Goal: Find specific page/section: Find specific page/section

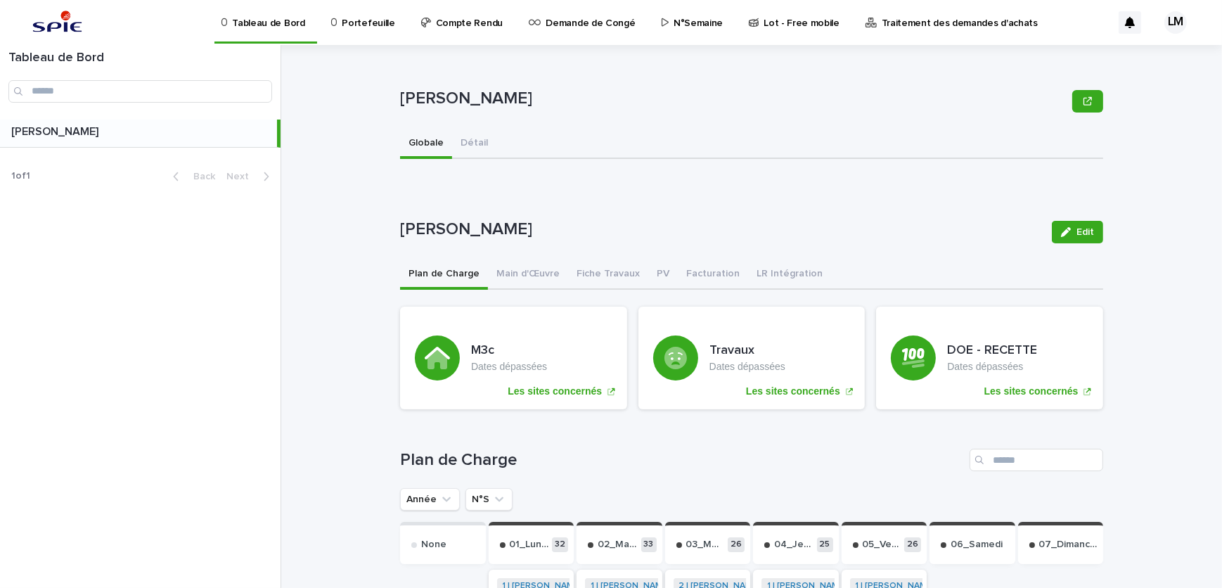
scroll to position [63, 0]
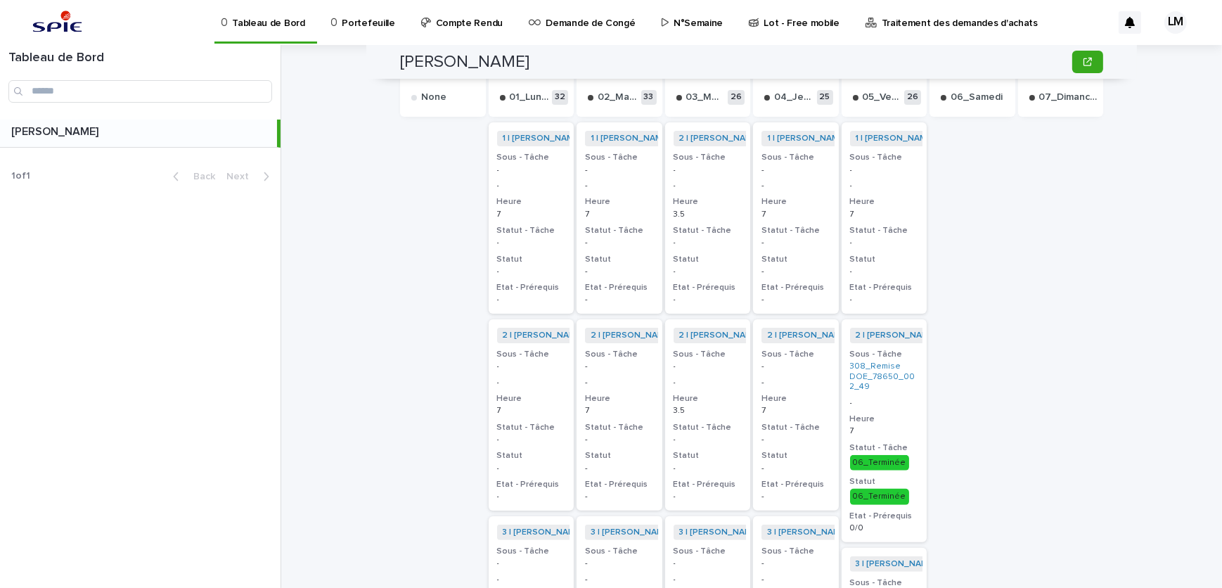
scroll to position [255, 0]
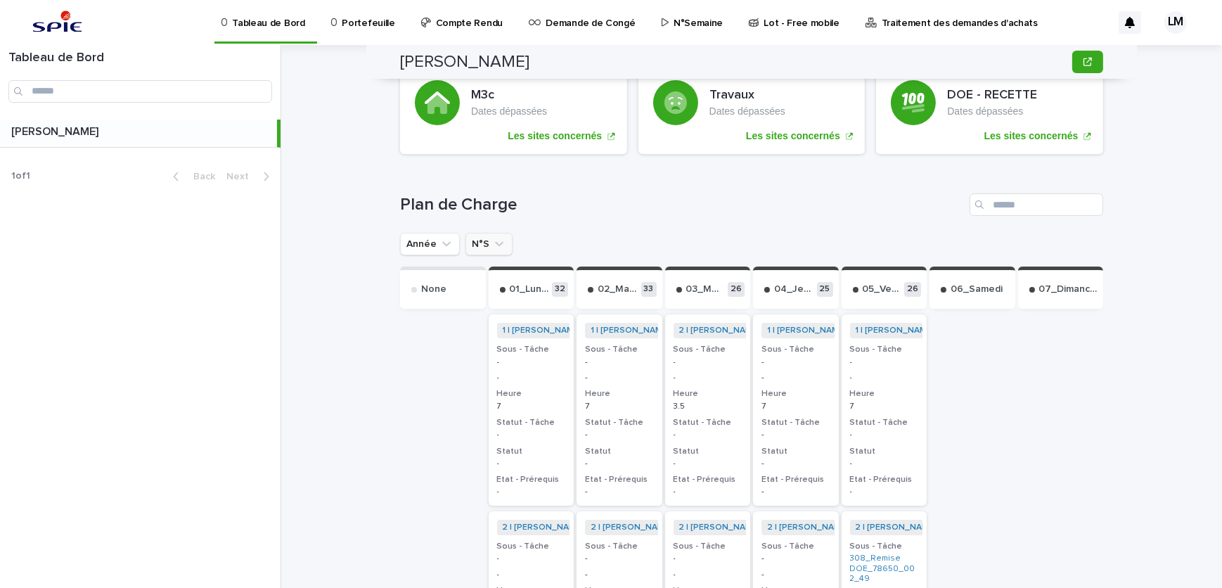
click at [475, 240] on button "N°S" at bounding box center [488, 244] width 47 height 22
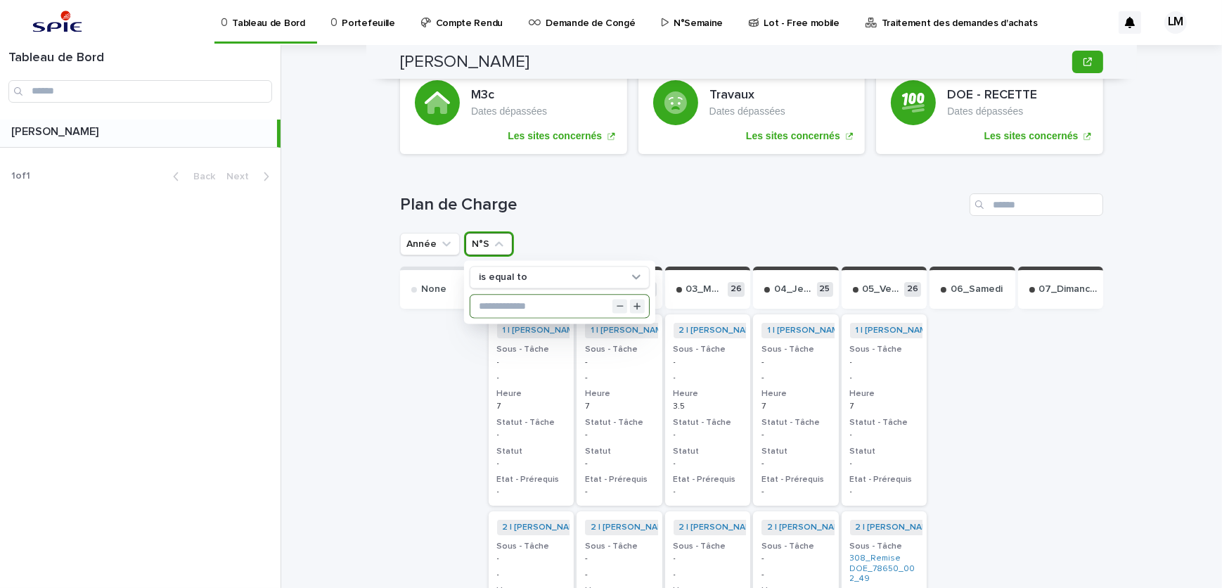
click at [527, 297] on input "text" at bounding box center [559, 306] width 179 height 22
type input "**"
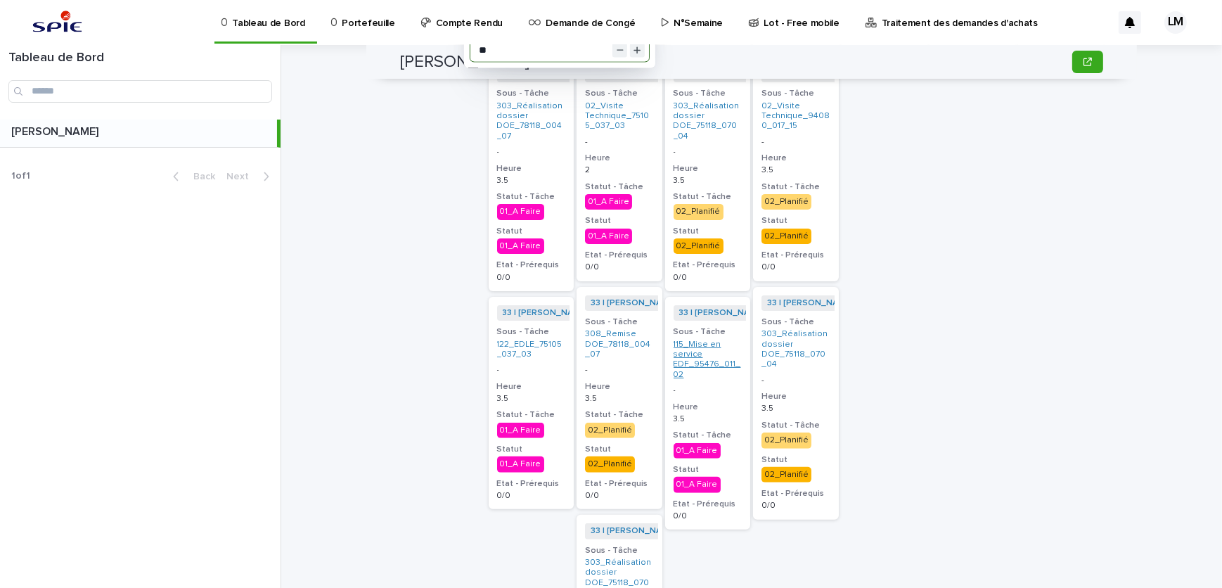
scroll to position [383, 0]
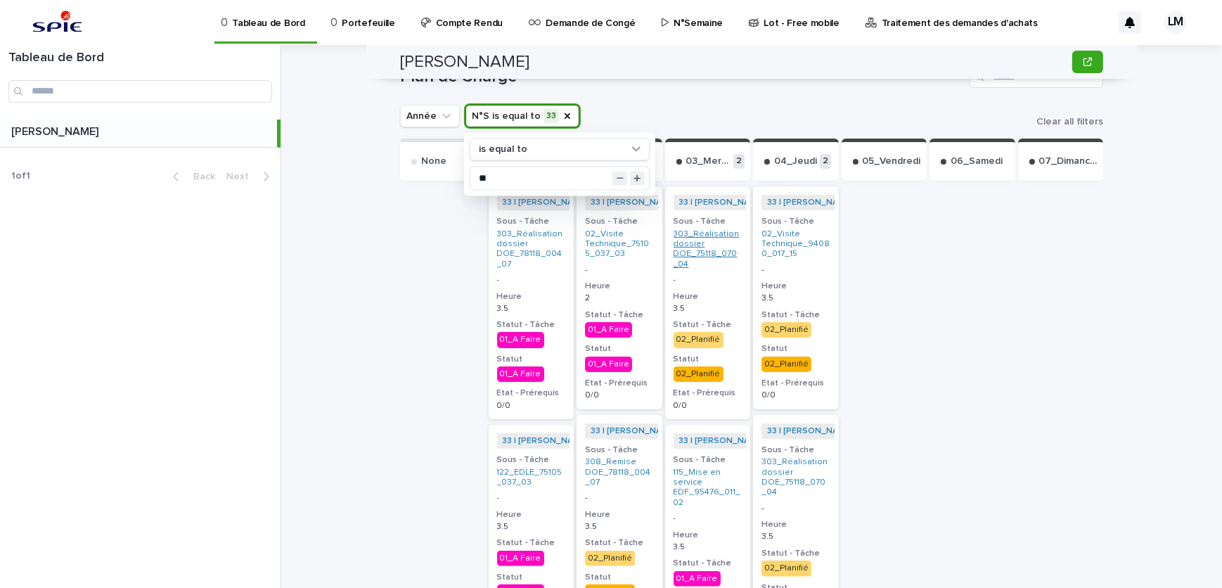
click at [688, 240] on link "303_Réalisation dossier DOE_75118_070_04" at bounding box center [707, 249] width 69 height 41
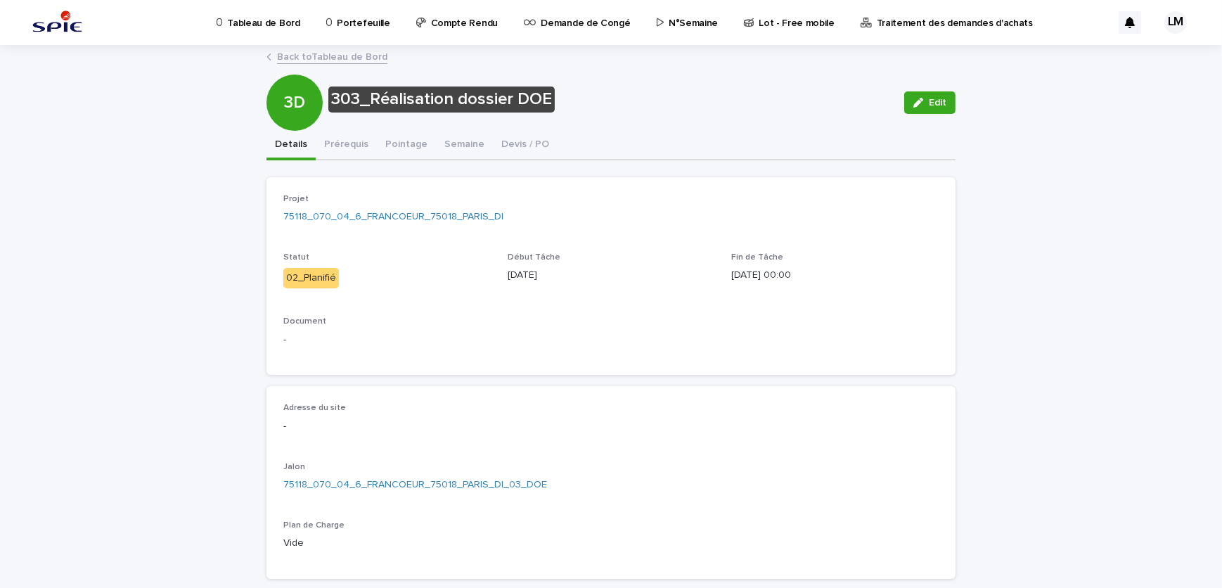
click at [283, 56] on link "Back to Tableau de Bord" at bounding box center [332, 56] width 110 height 16
